Goal: Transaction & Acquisition: Purchase product/service

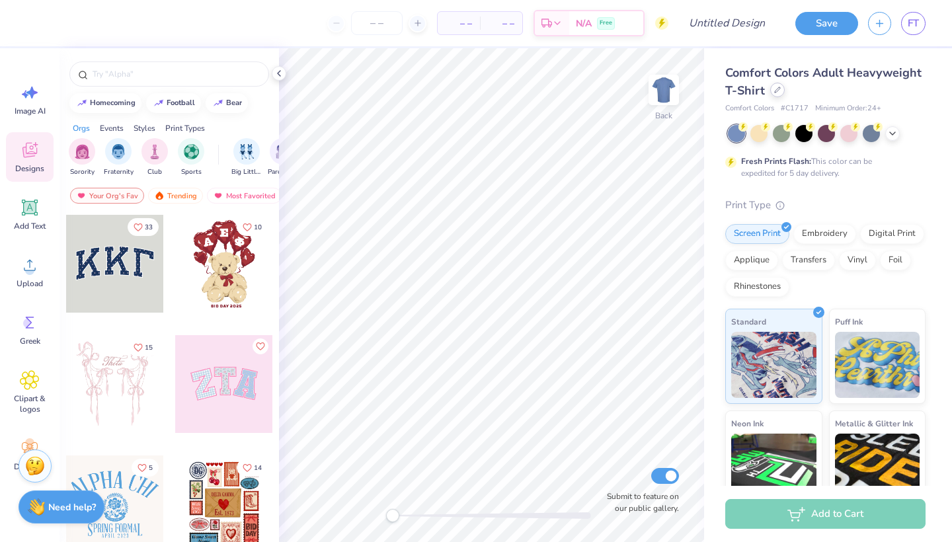
click at [777, 95] on div at bounding box center [777, 90] width 15 height 15
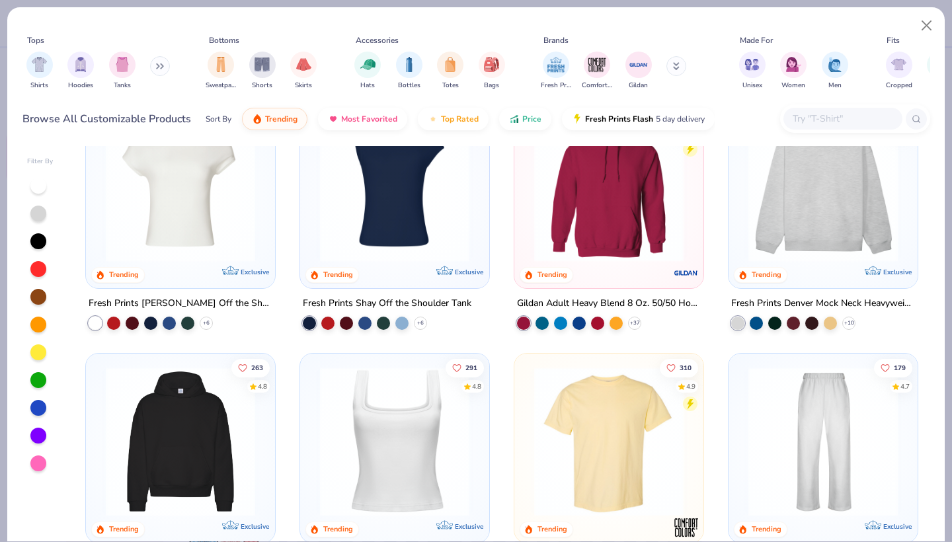
scroll to position [69, 0]
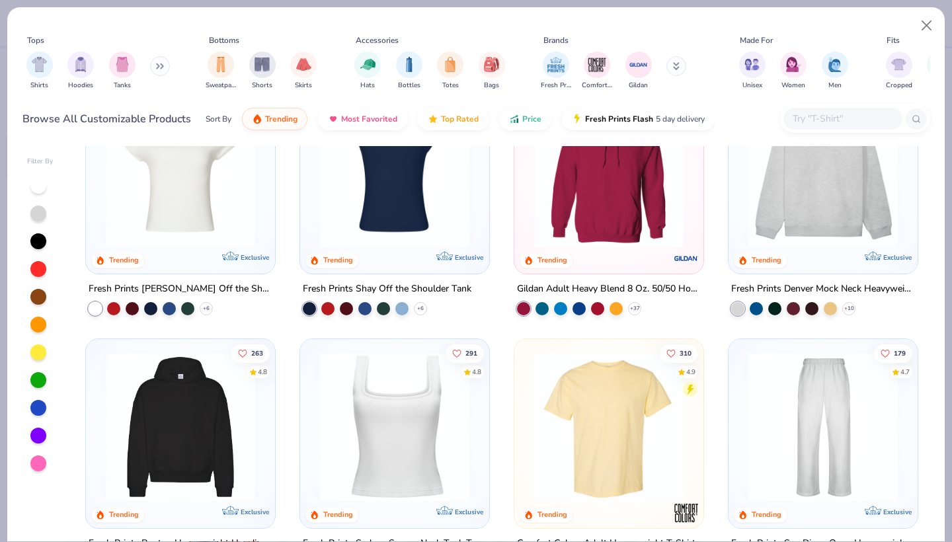
click at [608, 219] on img at bounding box center [609, 172] width 163 height 149
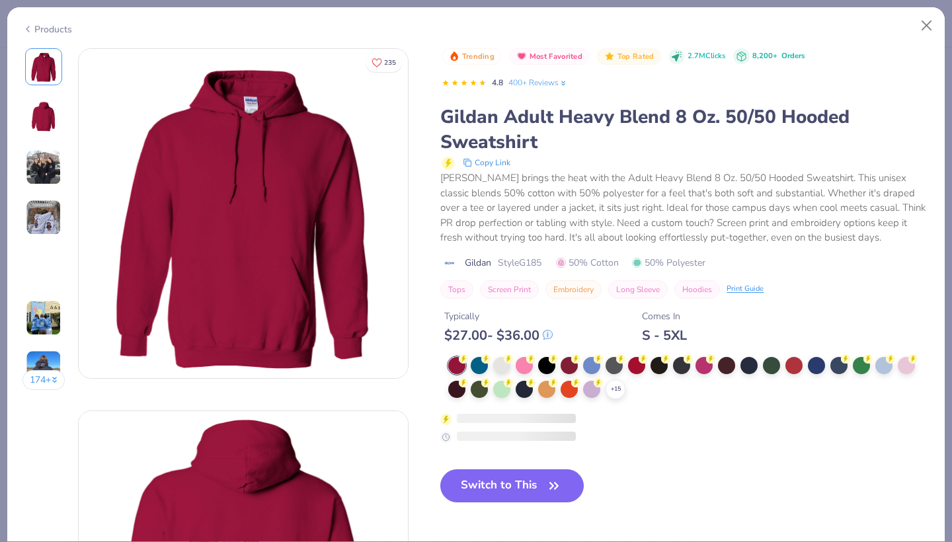
click at [505, 333] on div "$ 27.00 - $ 36.00" at bounding box center [498, 335] width 108 height 17
click at [505, 364] on div at bounding box center [501, 364] width 17 height 17
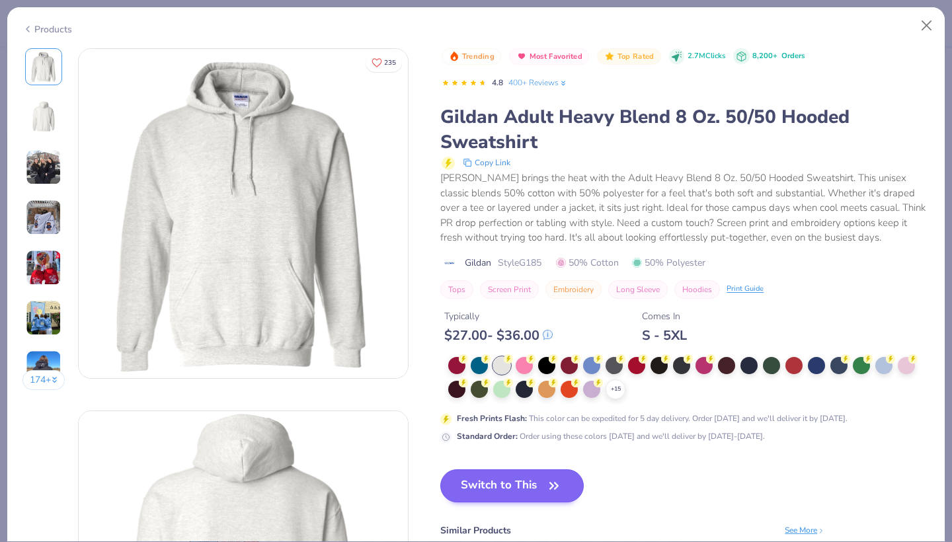
click at [516, 483] on button "Switch to This" at bounding box center [512, 486] width 144 height 33
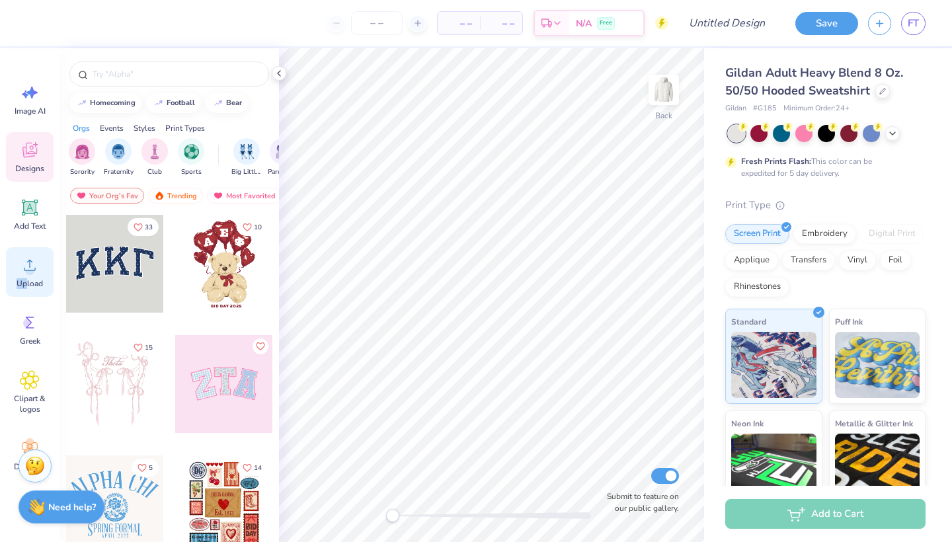
click at [26, 278] on div "Upload" at bounding box center [30, 272] width 48 height 50
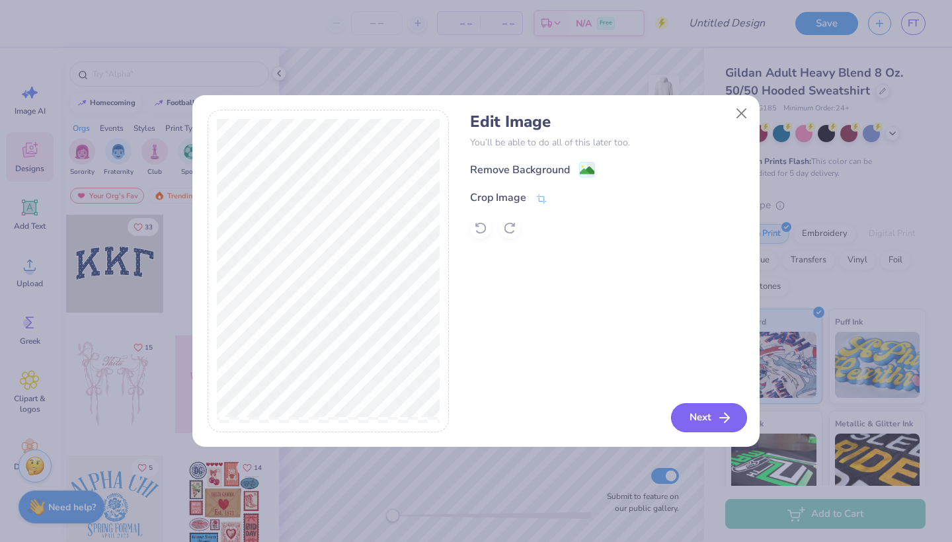
click at [706, 423] on button "Next" at bounding box center [709, 417] width 76 height 29
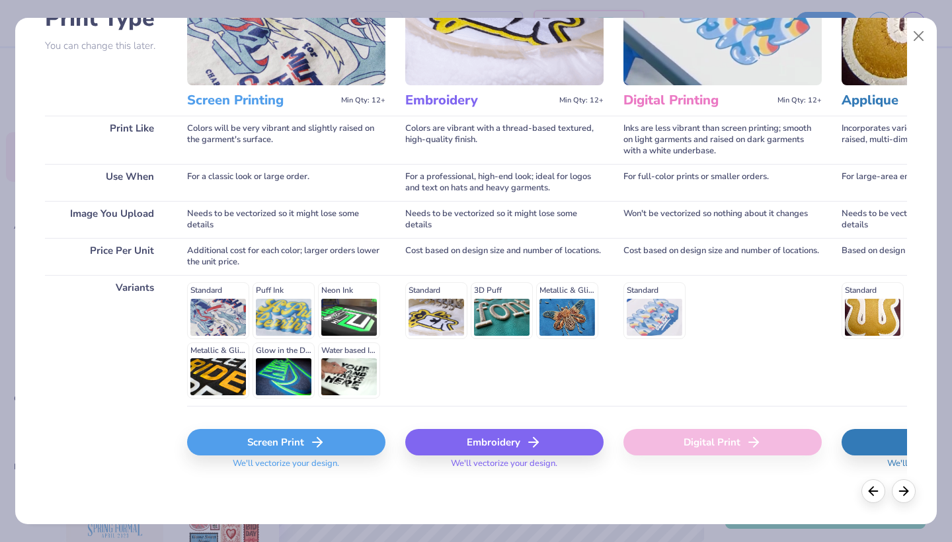
scroll to position [116, 0]
click at [282, 444] on div "Screen Print" at bounding box center [286, 443] width 198 height 26
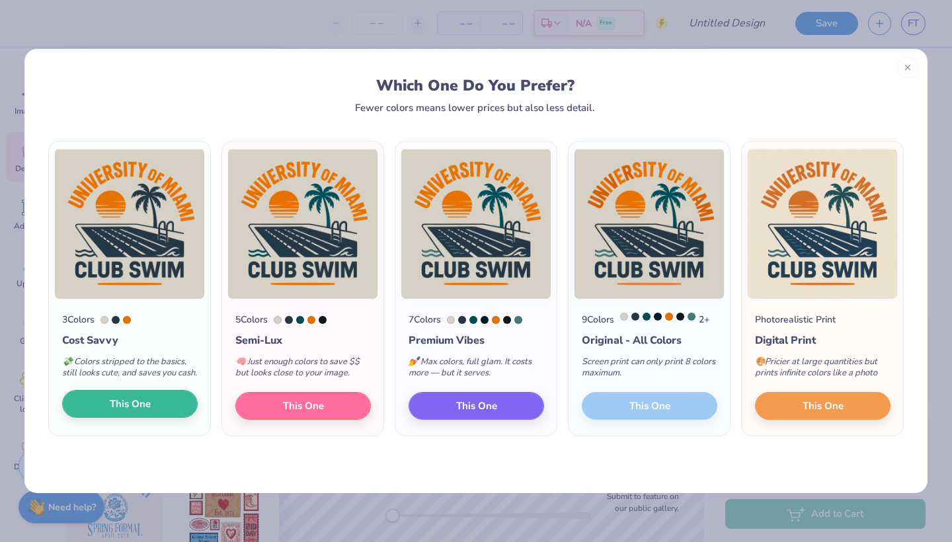
click at [156, 413] on button "This One" at bounding box center [130, 404] width 136 height 28
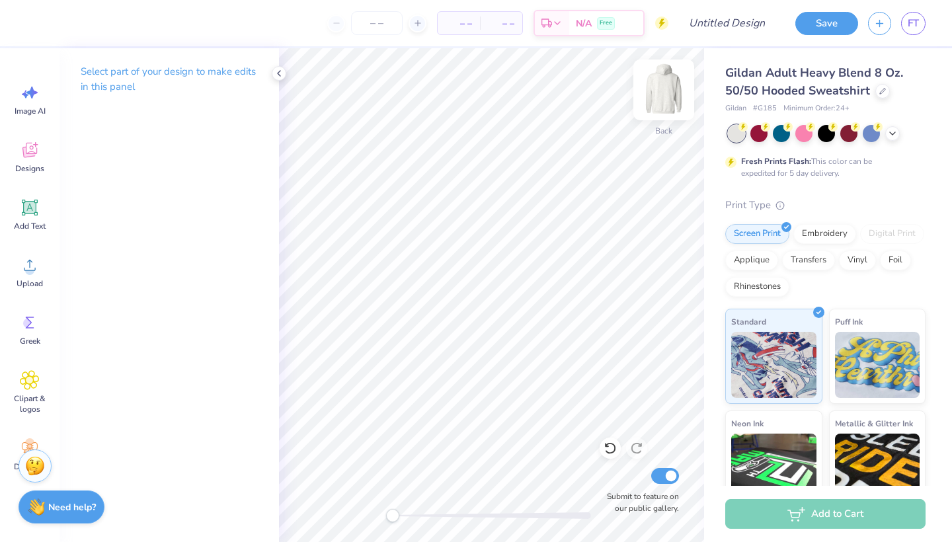
click at [661, 98] on img at bounding box center [663, 89] width 53 height 53
click at [35, 285] on span "Upload" at bounding box center [30, 283] width 26 height 11
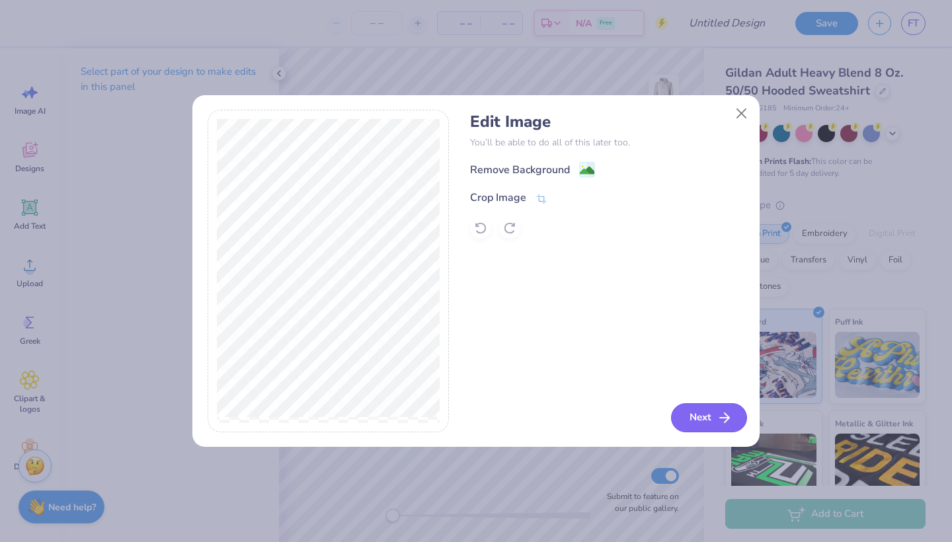
click at [705, 413] on button "Next" at bounding box center [709, 417] width 76 height 29
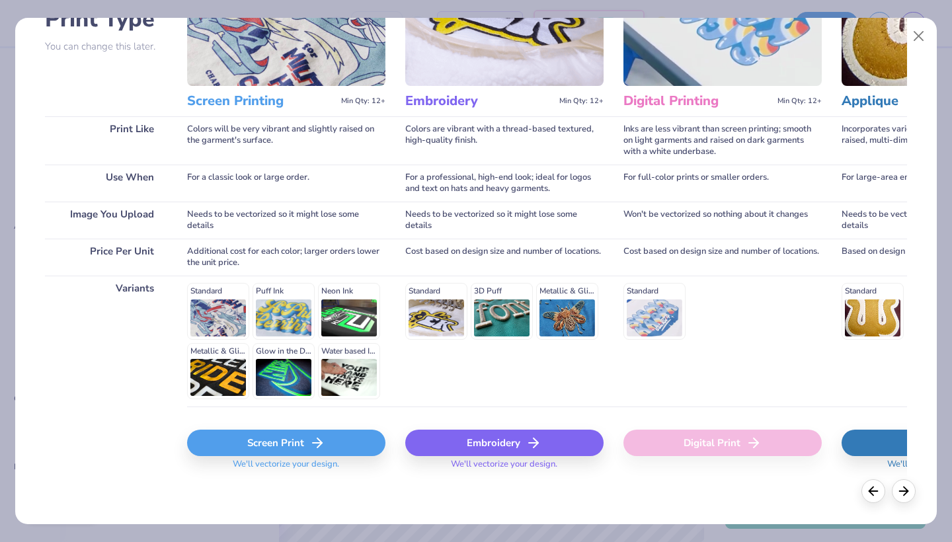
click at [267, 450] on div "Screen Print" at bounding box center [286, 443] width 198 height 26
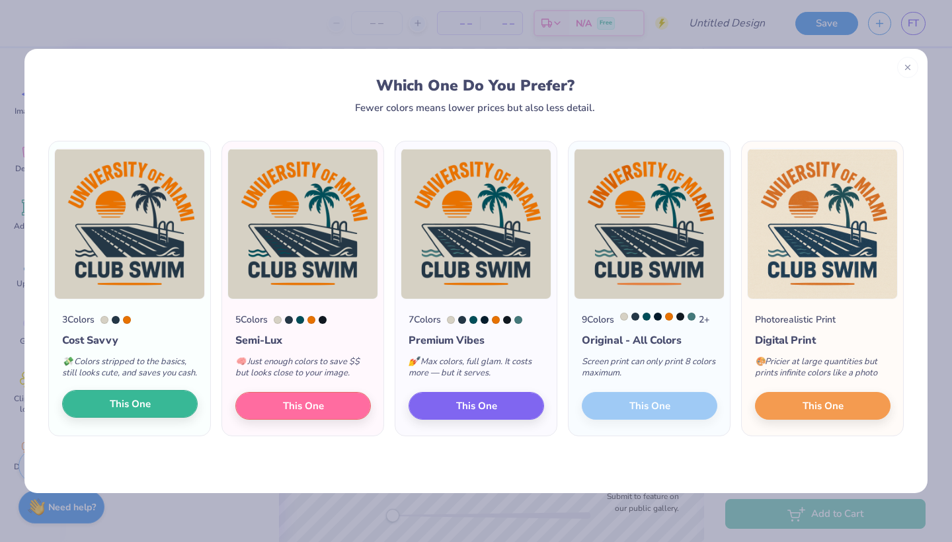
click at [133, 418] on button "This One" at bounding box center [130, 404] width 136 height 28
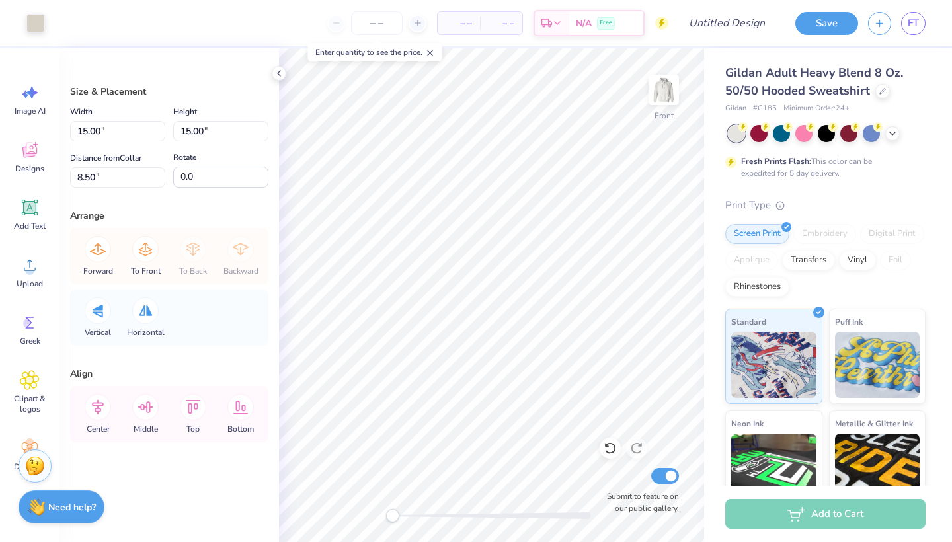
type input "14.23"
type input "10.93"
type input "7.38"
type input "11.94"
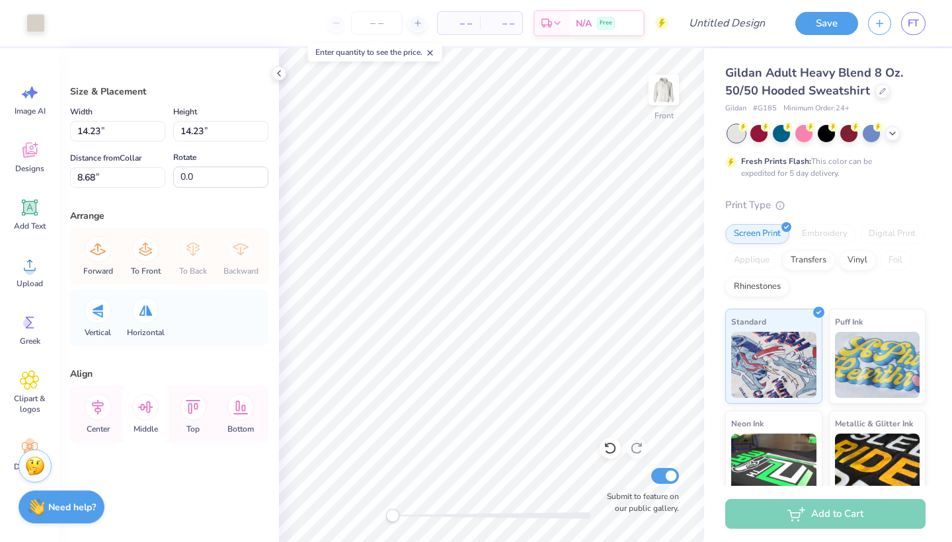
click at [147, 414] on icon at bounding box center [145, 407] width 26 height 26
type input "14.23"
type input "8.88"
type input "10.93"
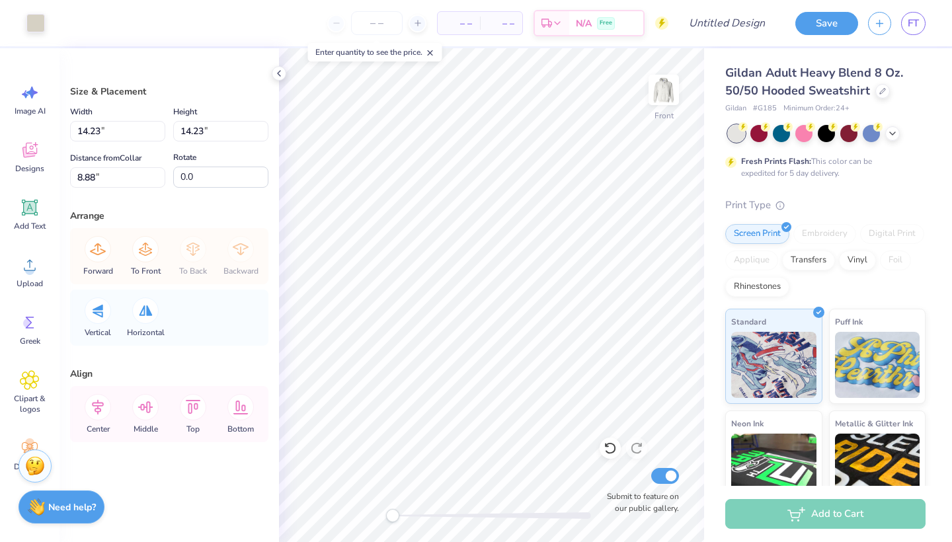
type input "7.38"
type input "11.06"
type input "14.23"
type input "9.14"
